Goal: Task Accomplishment & Management: Manage account settings

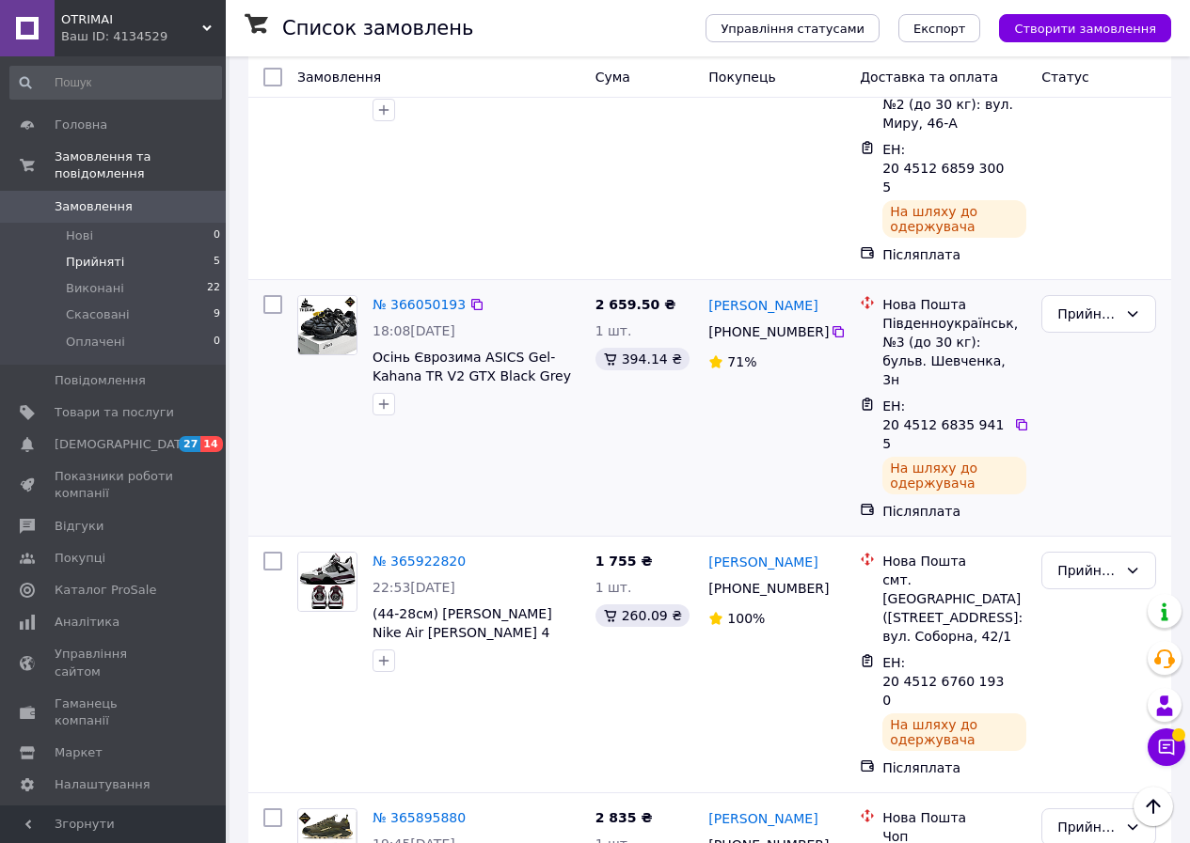
scroll to position [607, 0]
click at [122, 249] on li "Прийняті 5" at bounding box center [115, 262] width 231 height 26
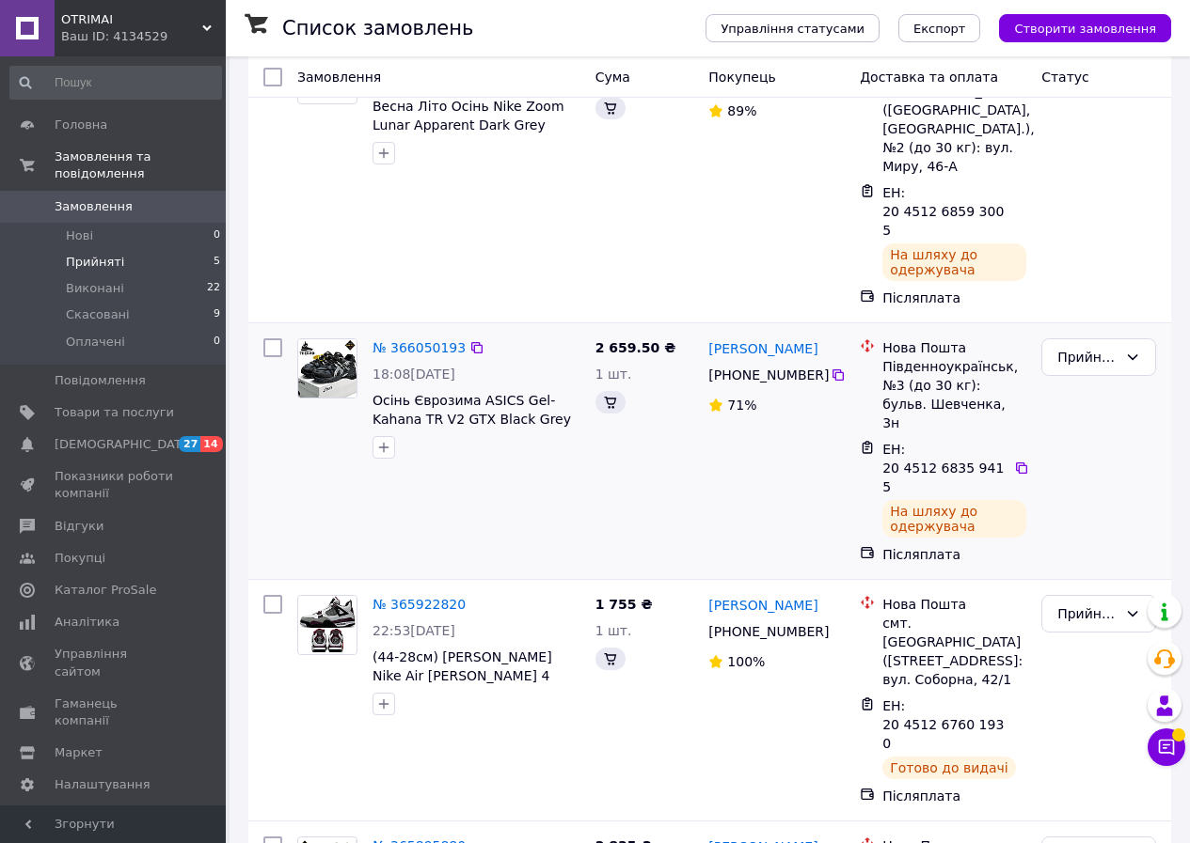
scroll to position [592, 0]
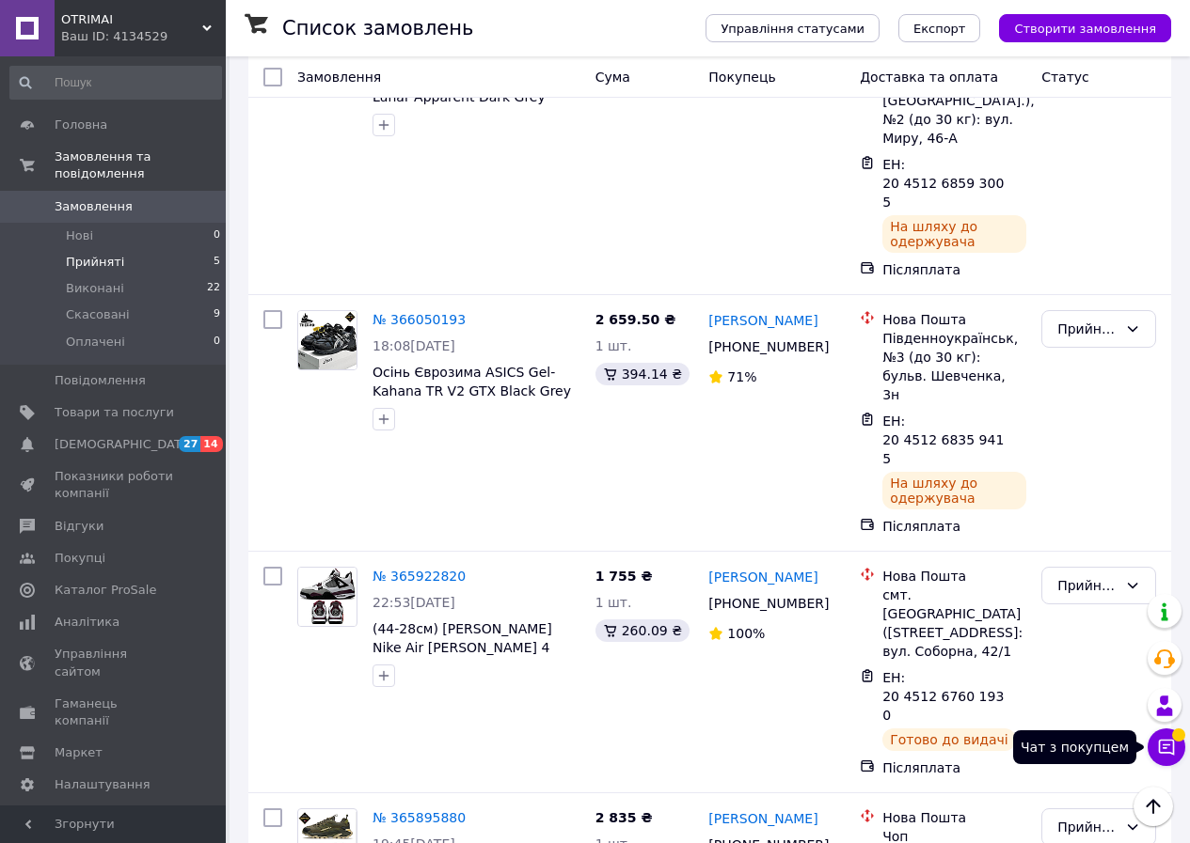
click at [1177, 753] on button "Чат з покупцем" at bounding box center [1166, 748] width 38 height 38
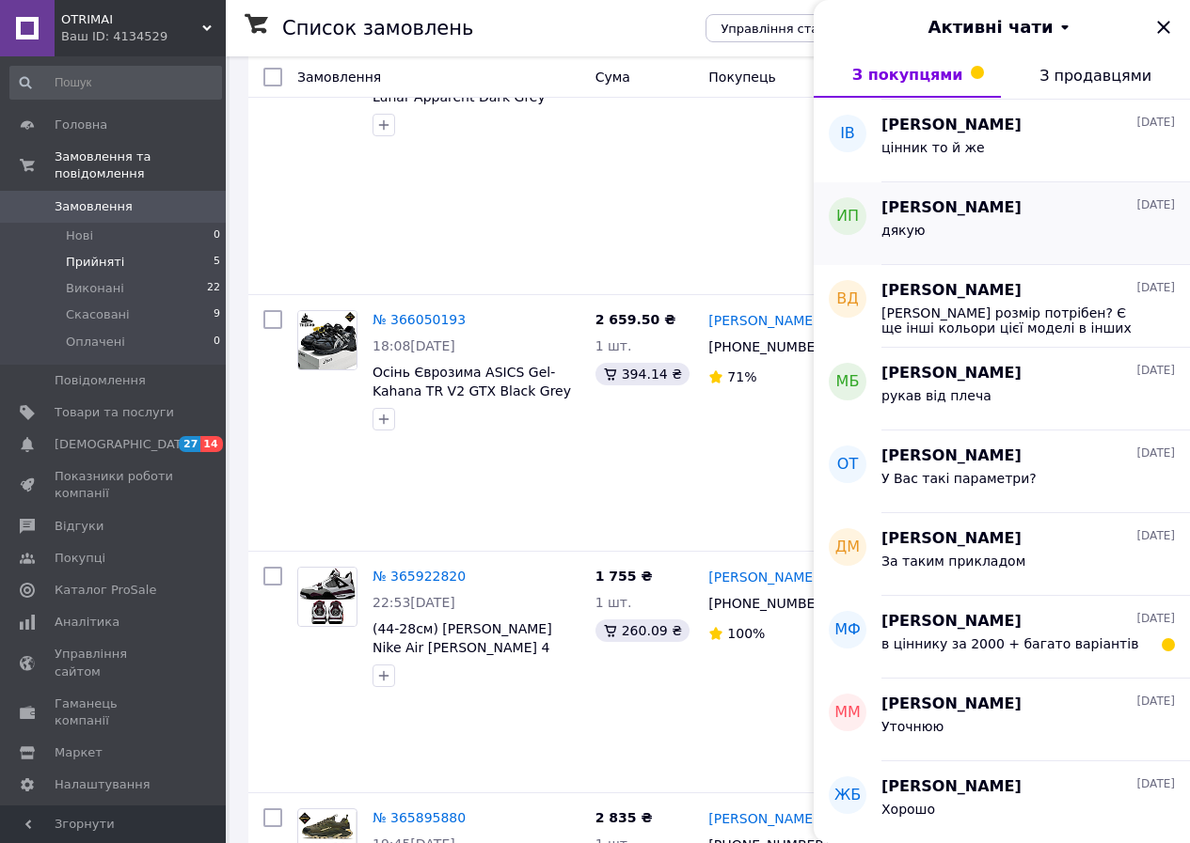
scroll to position [1820, 0]
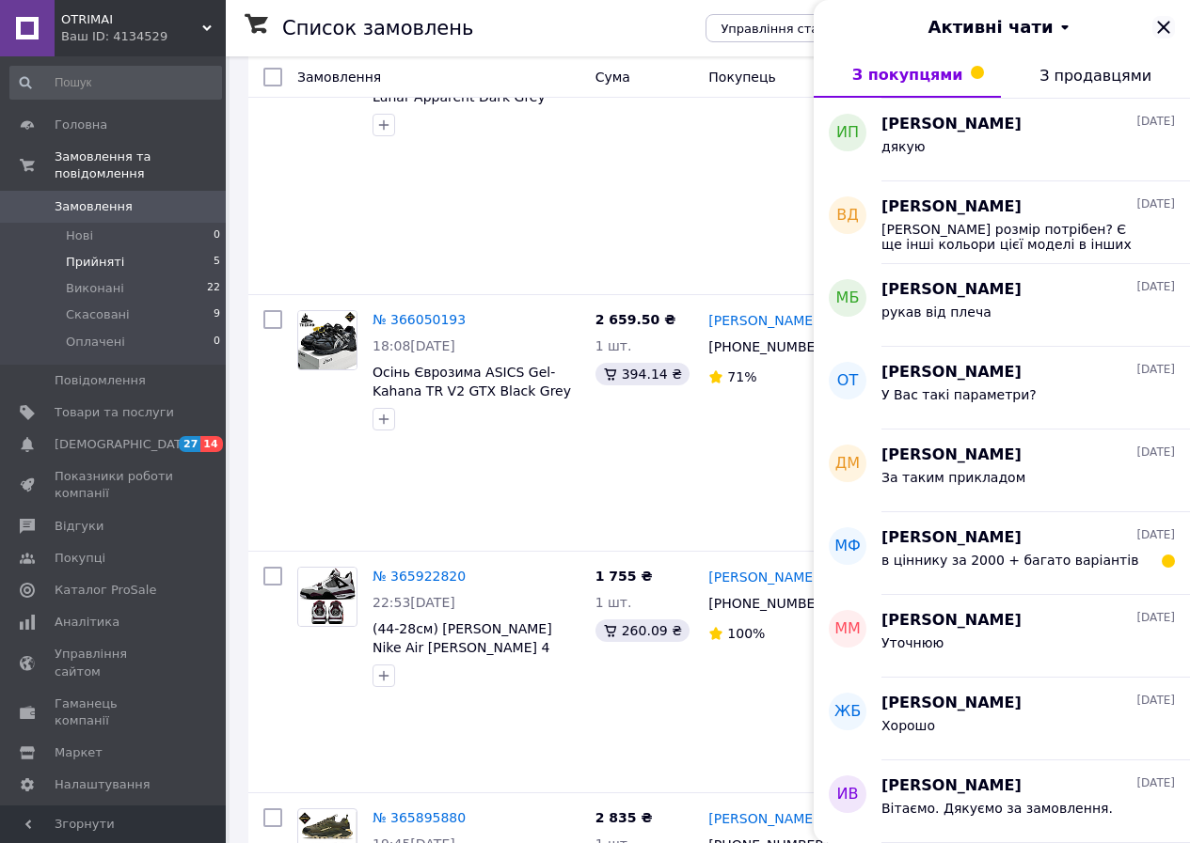
click at [1163, 30] on icon "Закрити" at bounding box center [1163, 27] width 23 height 23
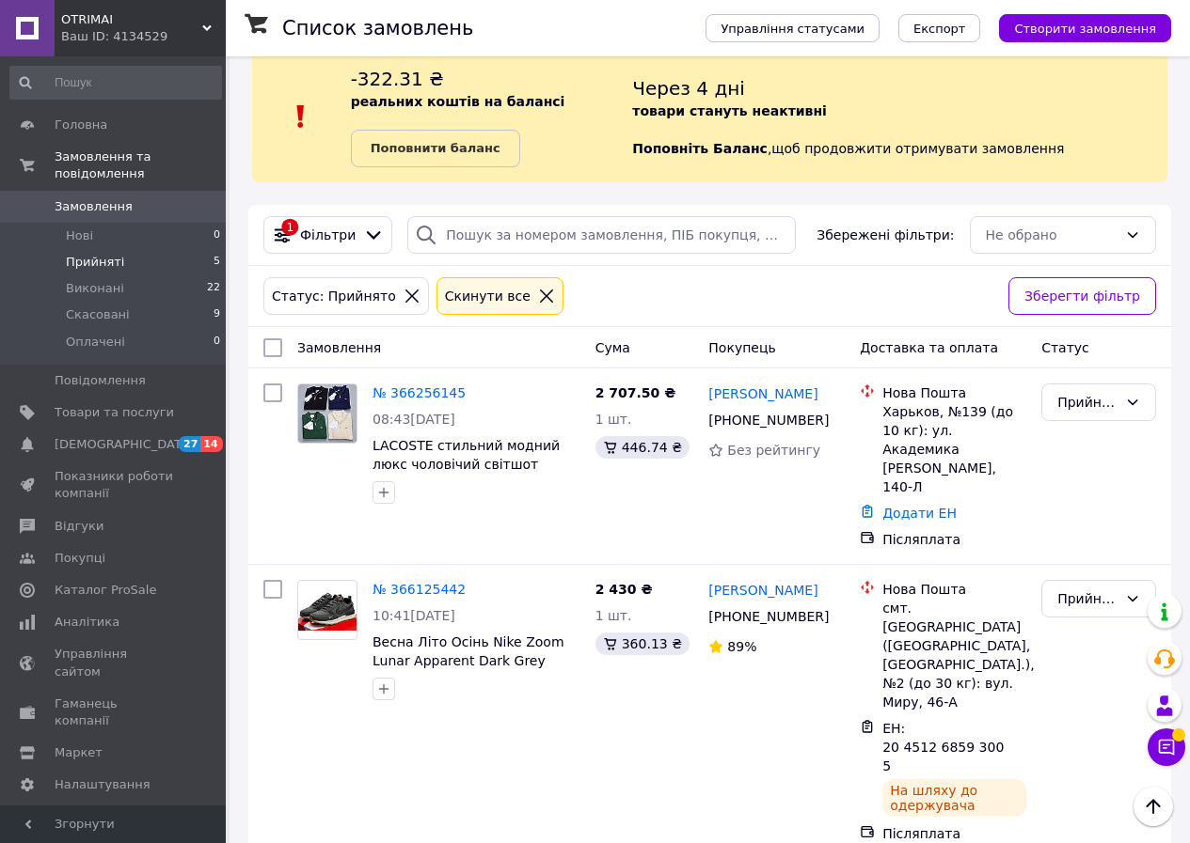
scroll to position [0, 0]
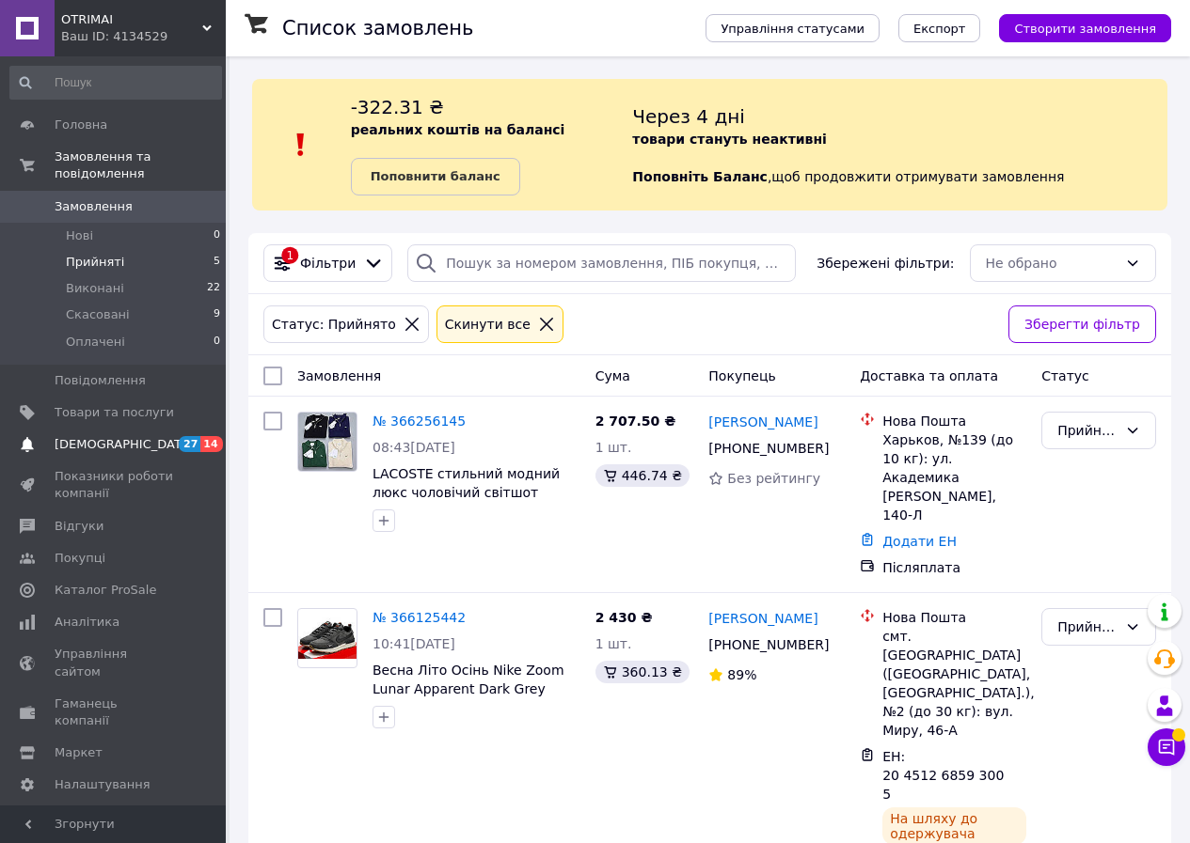
click at [76, 429] on link "[DEMOGRAPHIC_DATA] 27 14" at bounding box center [115, 445] width 231 height 32
click at [903, 534] on link "Додати ЕН" at bounding box center [919, 541] width 74 height 15
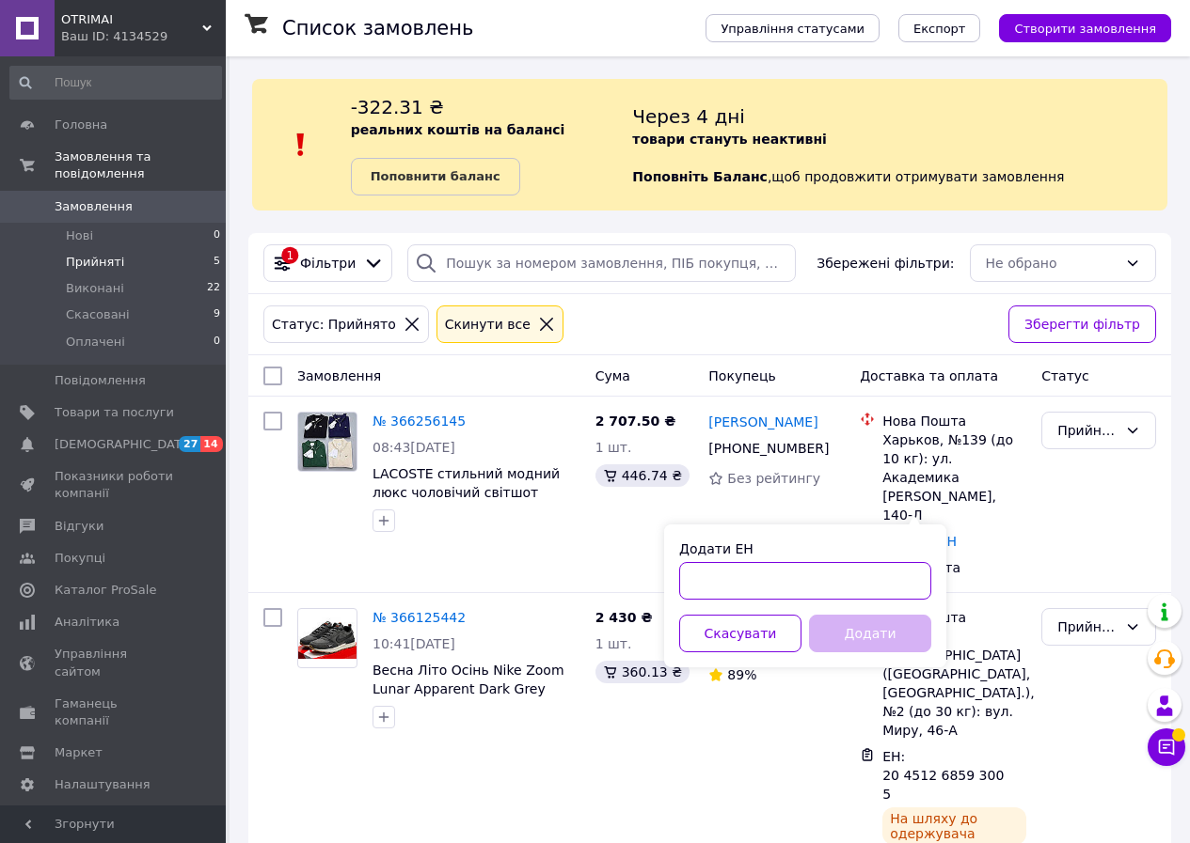
click at [745, 575] on input "Додати ЕН" at bounding box center [805, 581] width 252 height 38
paste input "20451268990265"
type input "20451268990265"
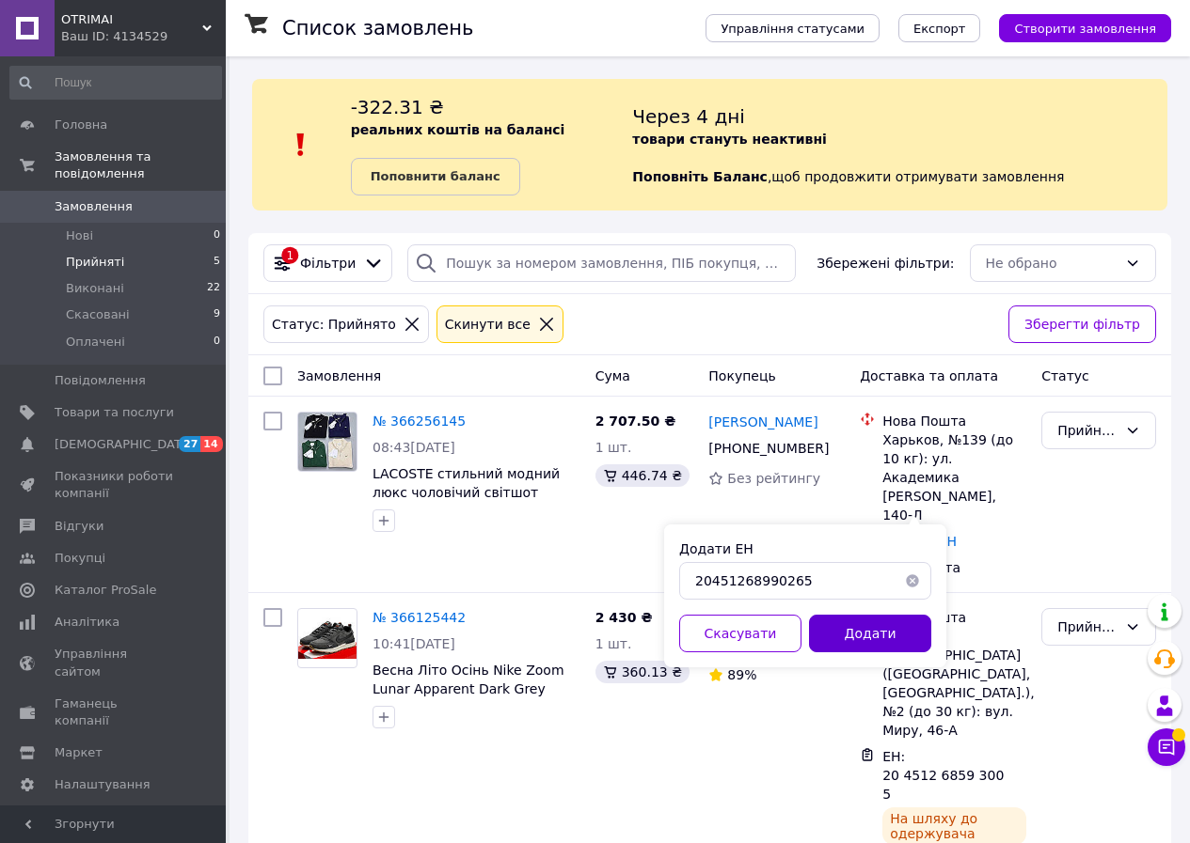
click at [850, 633] on button "Додати" at bounding box center [870, 634] width 122 height 38
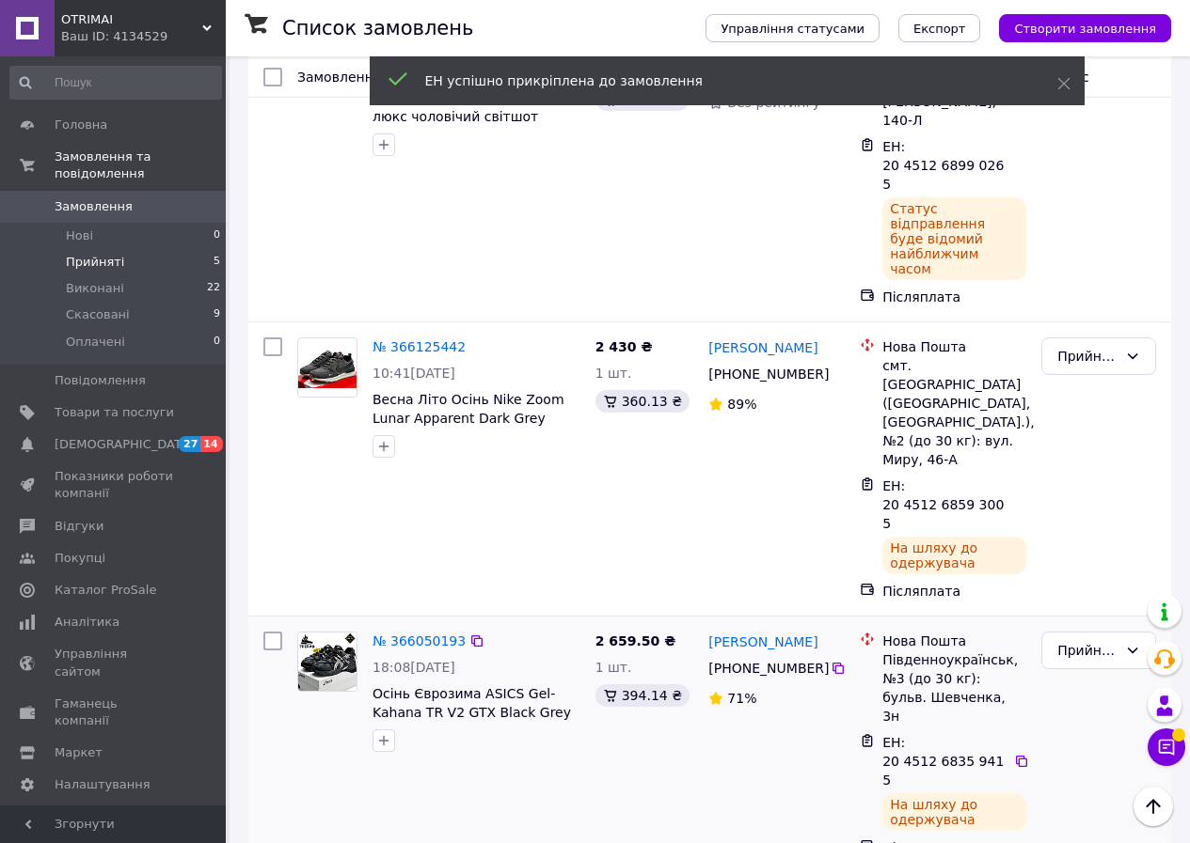
scroll to position [668, 0]
